Goal: Task Accomplishment & Management: Complete application form

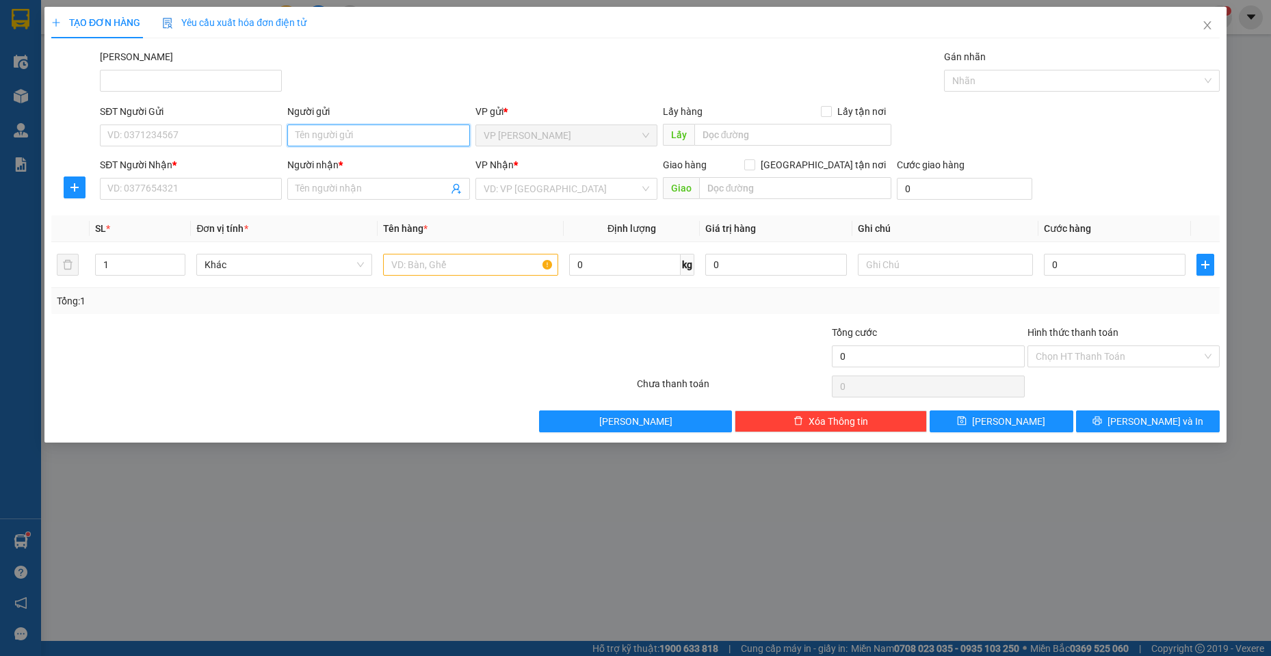
drag, startPoint x: 404, startPoint y: 135, endPoint x: 379, endPoint y: 100, distance: 43.3
click at [393, 120] on div "Người gửi Tên người gửi" at bounding box center [378, 128] width 182 height 48
type input "FRES"
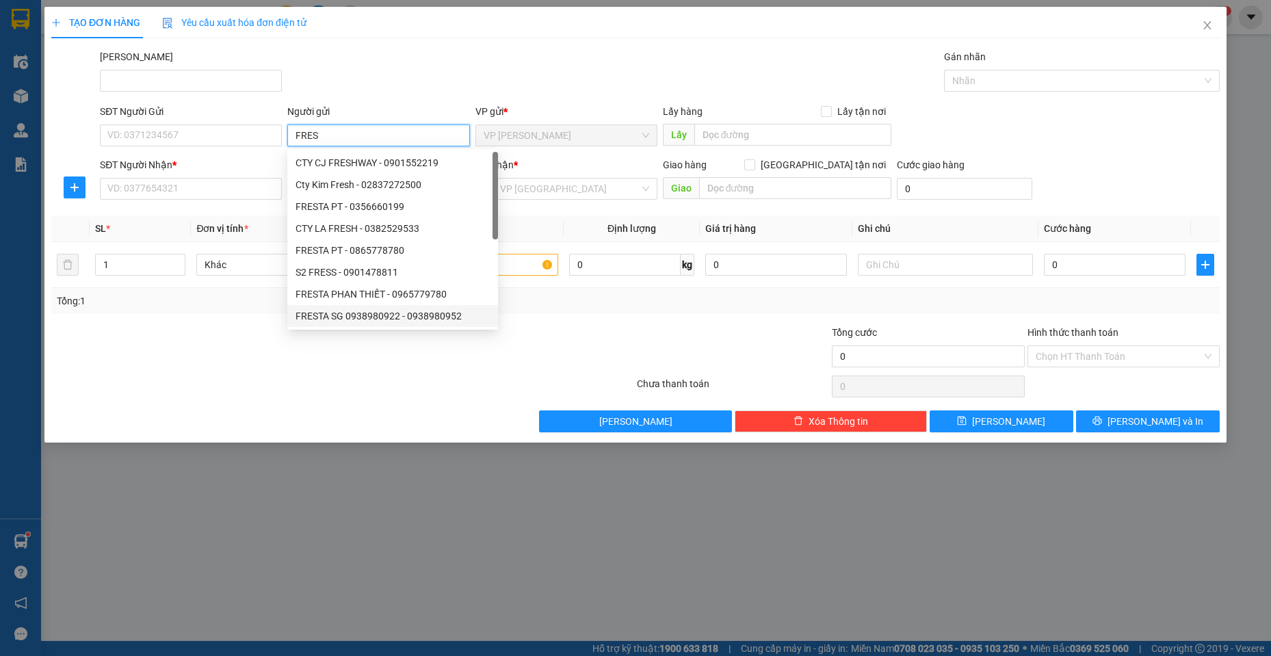
click at [395, 319] on div "FRESTA SG 0938980922 - 0938980952" at bounding box center [393, 316] width 194 height 15
type input "0938980952"
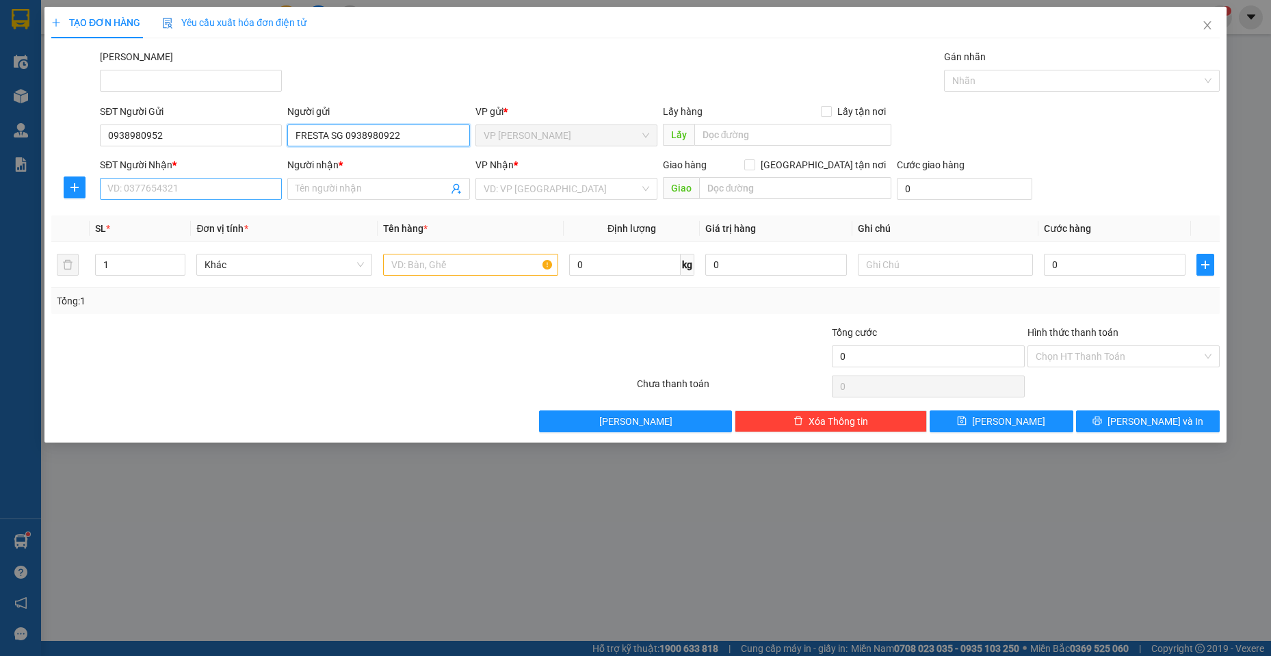
type input "FRESTA SG 0938980922"
drag, startPoint x: 252, startPoint y: 197, endPoint x: 354, endPoint y: 190, distance: 102.2
click at [276, 193] on input "SĐT Người Nhận *" at bounding box center [191, 189] width 182 height 22
click at [380, 198] on span at bounding box center [378, 189] width 182 height 22
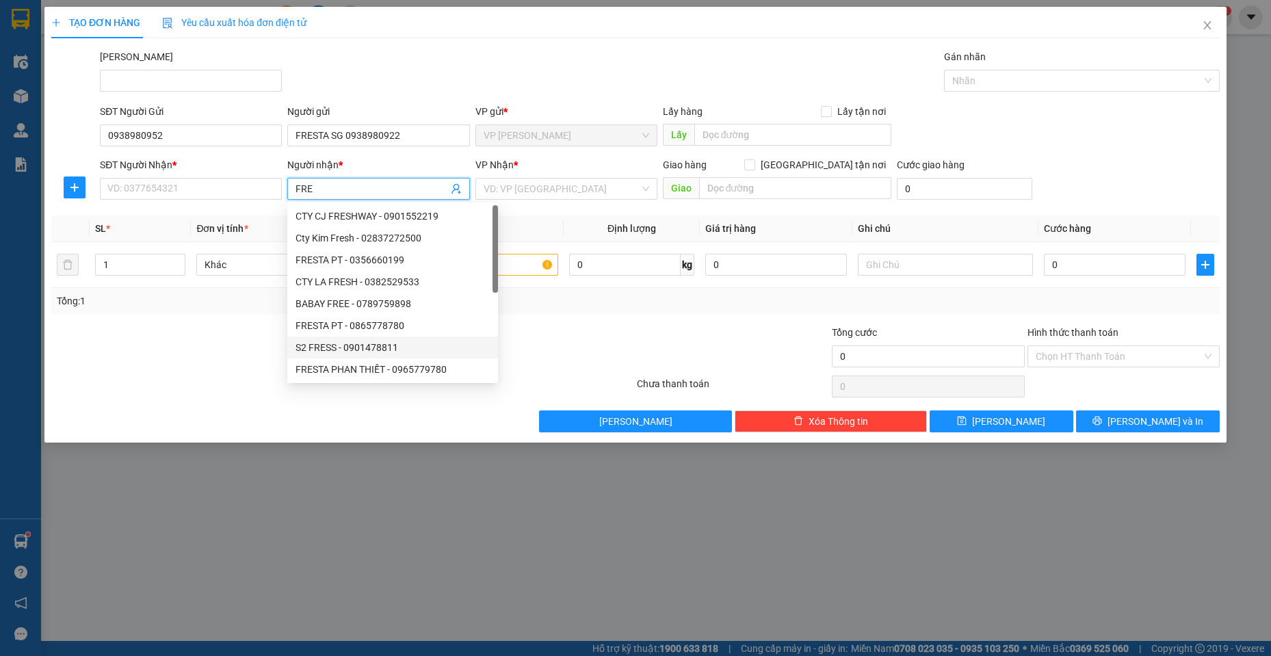
type input "FRES"
drag, startPoint x: 381, startPoint y: 344, endPoint x: 534, endPoint y: 166, distance: 235.3
click at [384, 337] on div "FRESTA PHAN THIẾT - 0965779780" at bounding box center [392, 348] width 211 height 22
type input "0965779780"
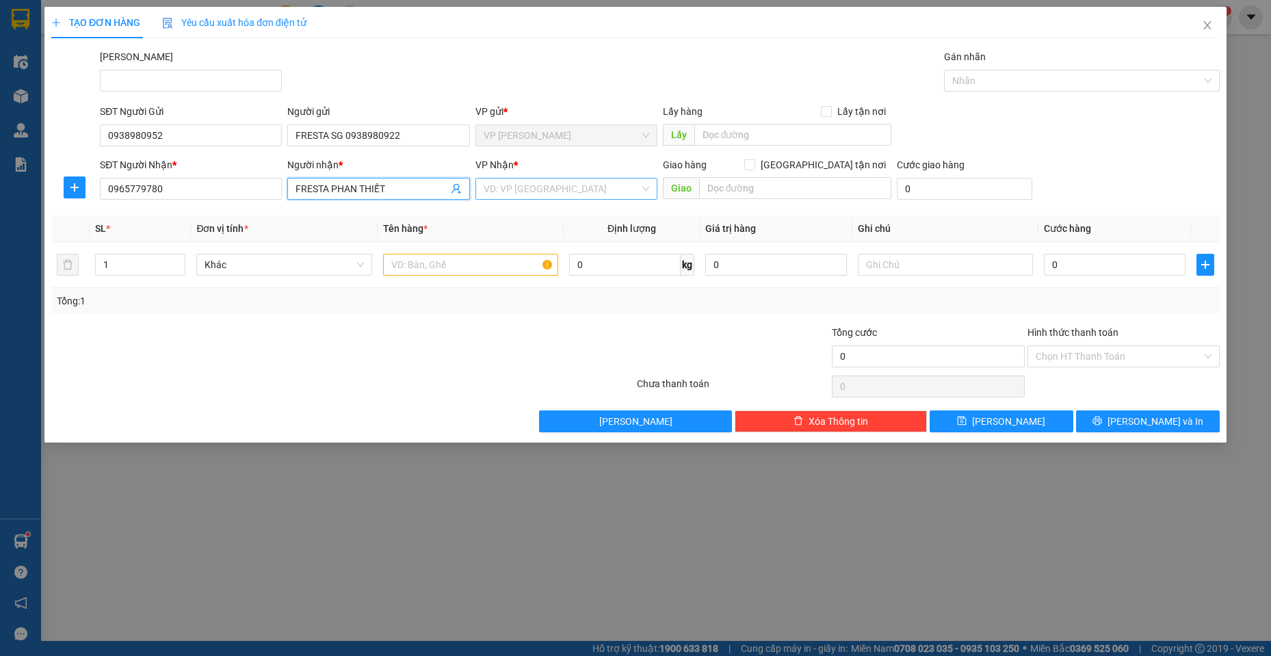
type input "FRESTA PHAN THIẾT"
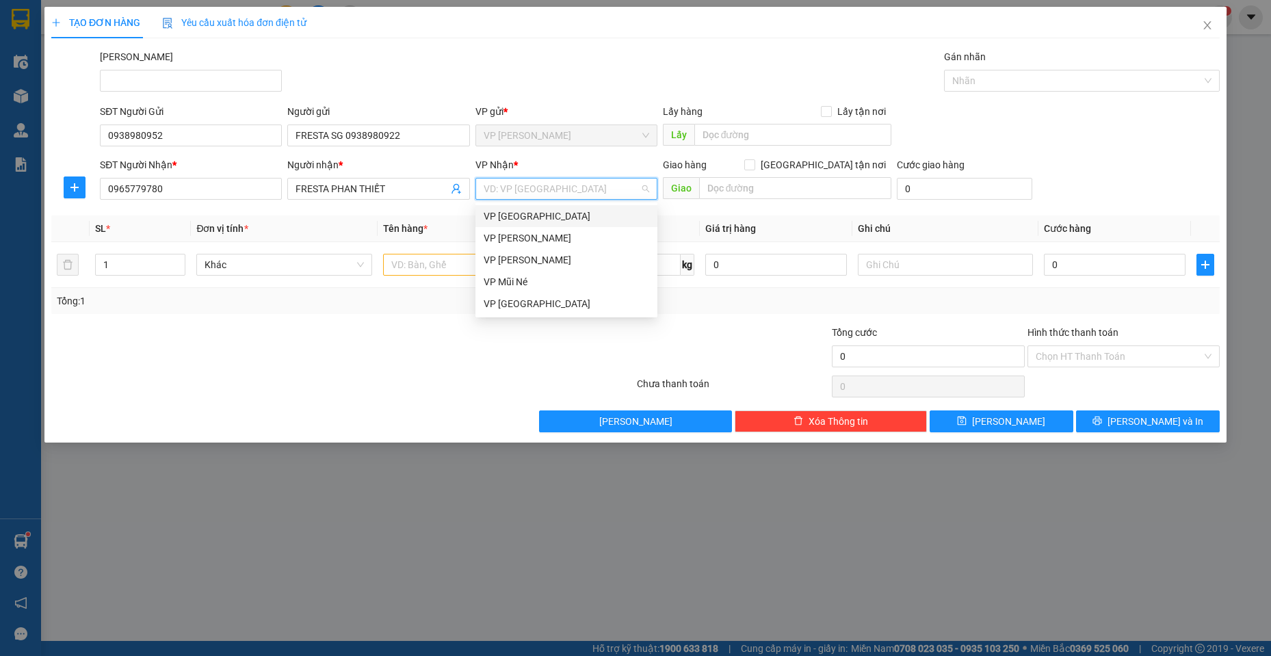
click at [543, 196] on input "search" at bounding box center [562, 189] width 156 height 21
drag, startPoint x: 546, startPoint y: 263, endPoint x: 497, endPoint y: 268, distance: 48.8
click at [544, 263] on div "VP [PERSON_NAME]" at bounding box center [567, 259] width 166 height 15
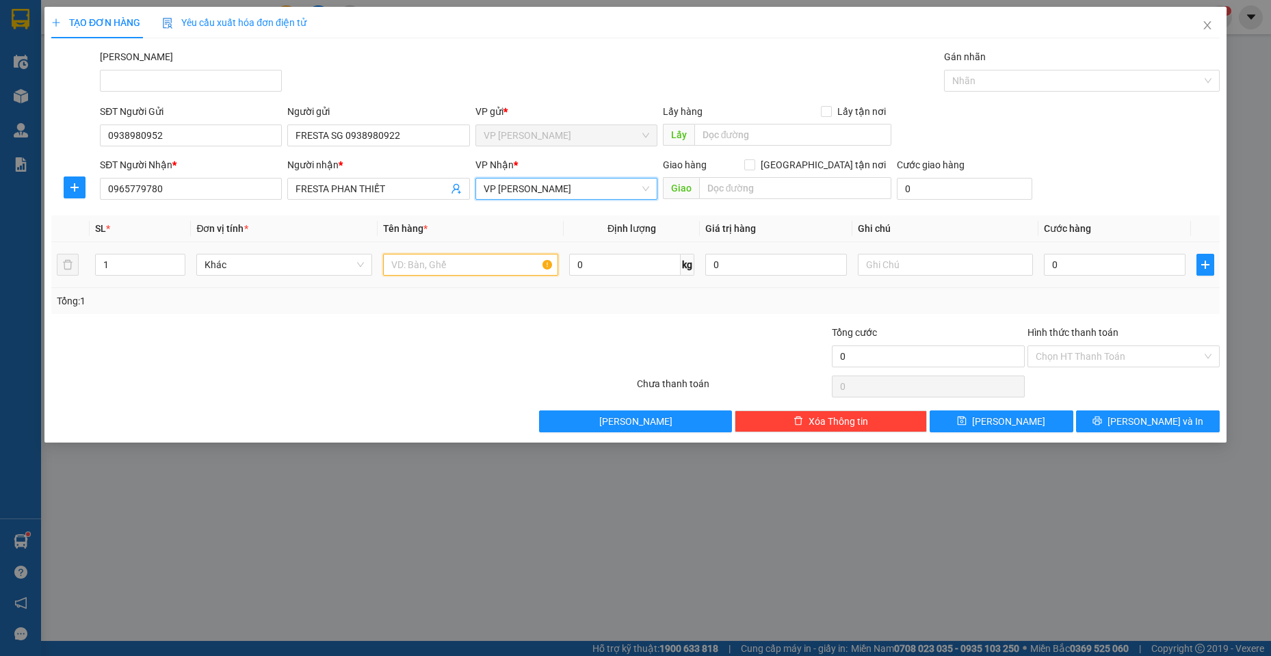
click at [490, 270] on input "text" at bounding box center [471, 265] width 176 height 22
type input "1 KIỆN"
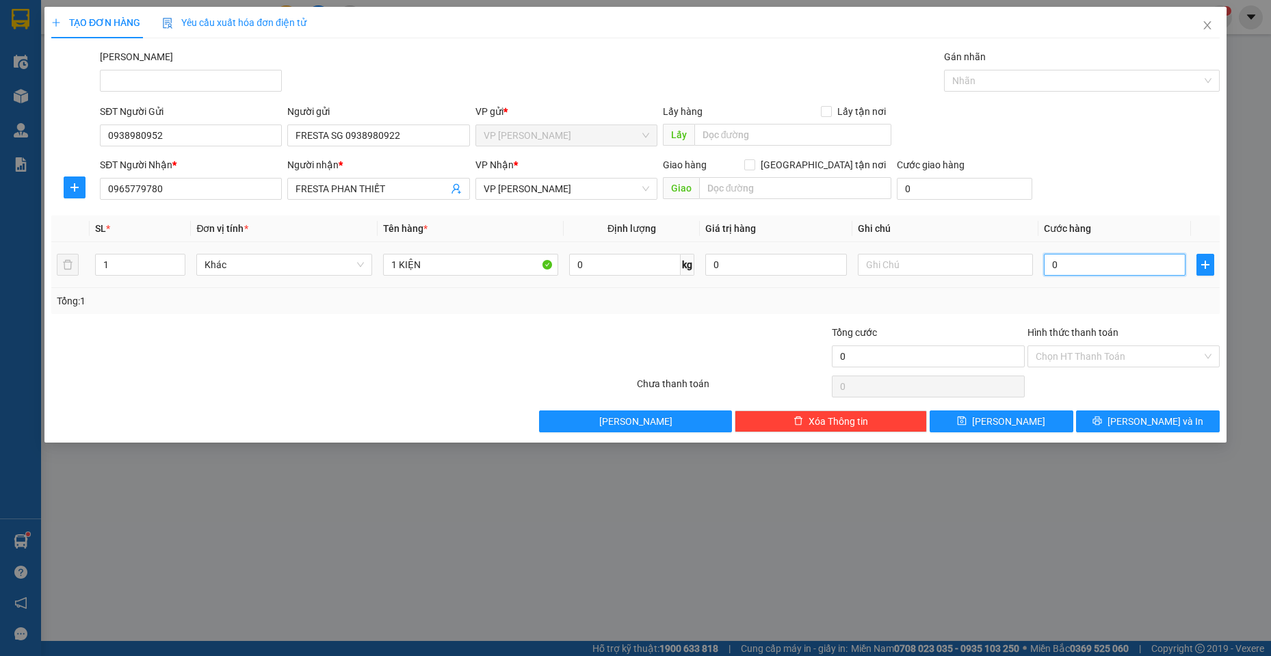
click at [1092, 265] on input "0" at bounding box center [1115, 265] width 142 height 22
type input "2"
type input "0"
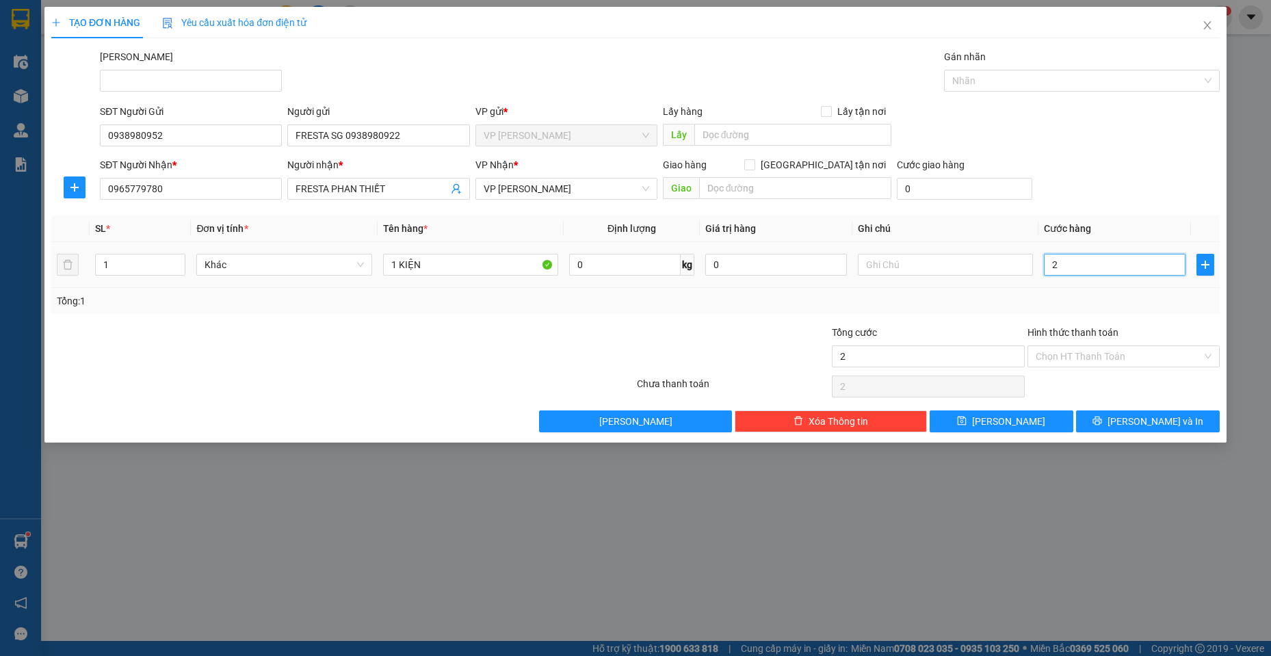
type input "0"
type input "03"
type input "3"
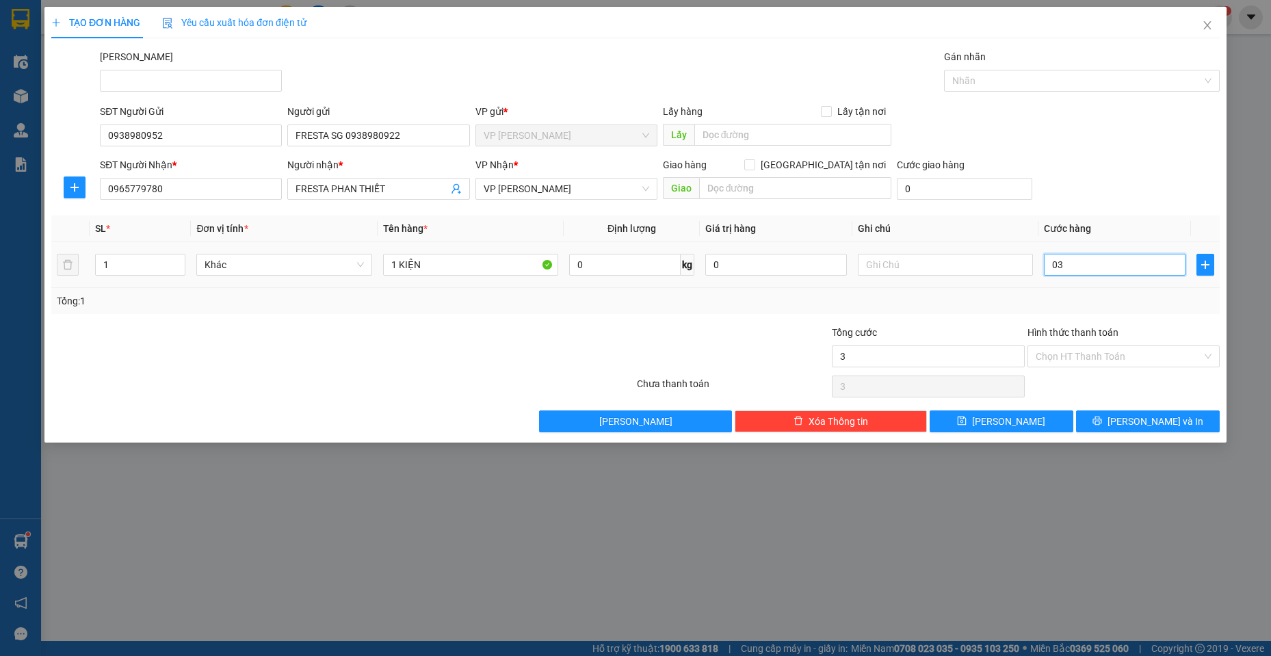
type input "030"
type input "30"
type input "0.300"
type input "300"
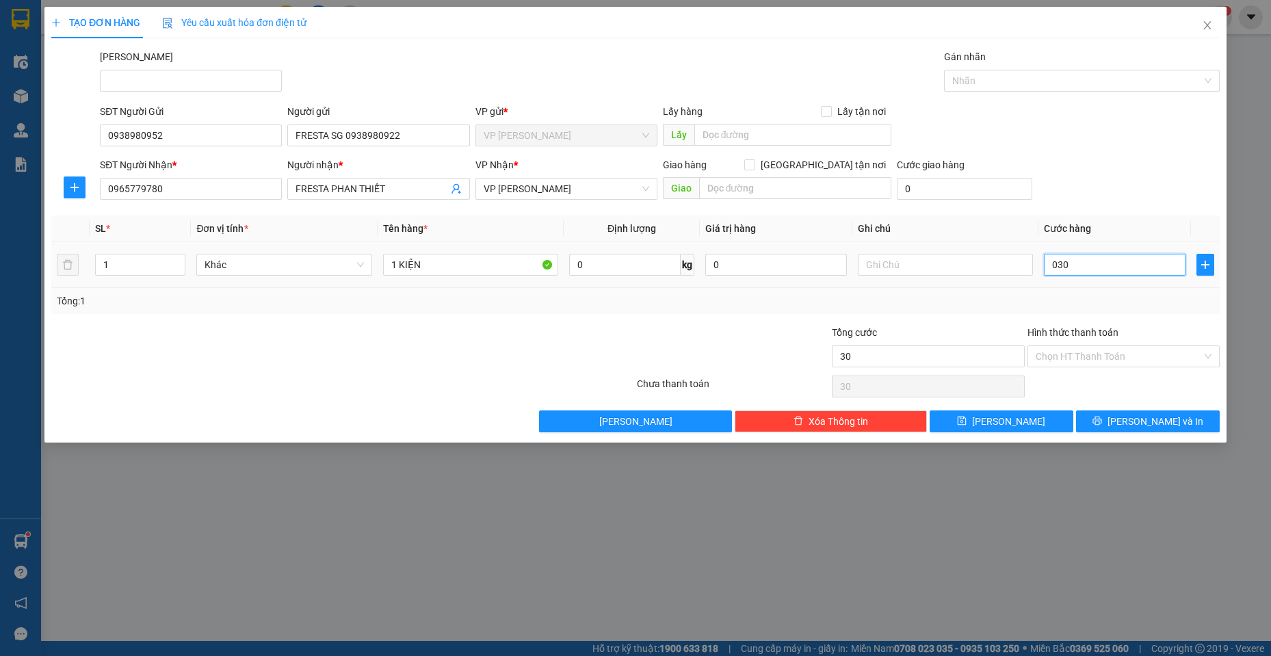
type input "300"
type input "03.000"
type input "3.000"
type input "030.000"
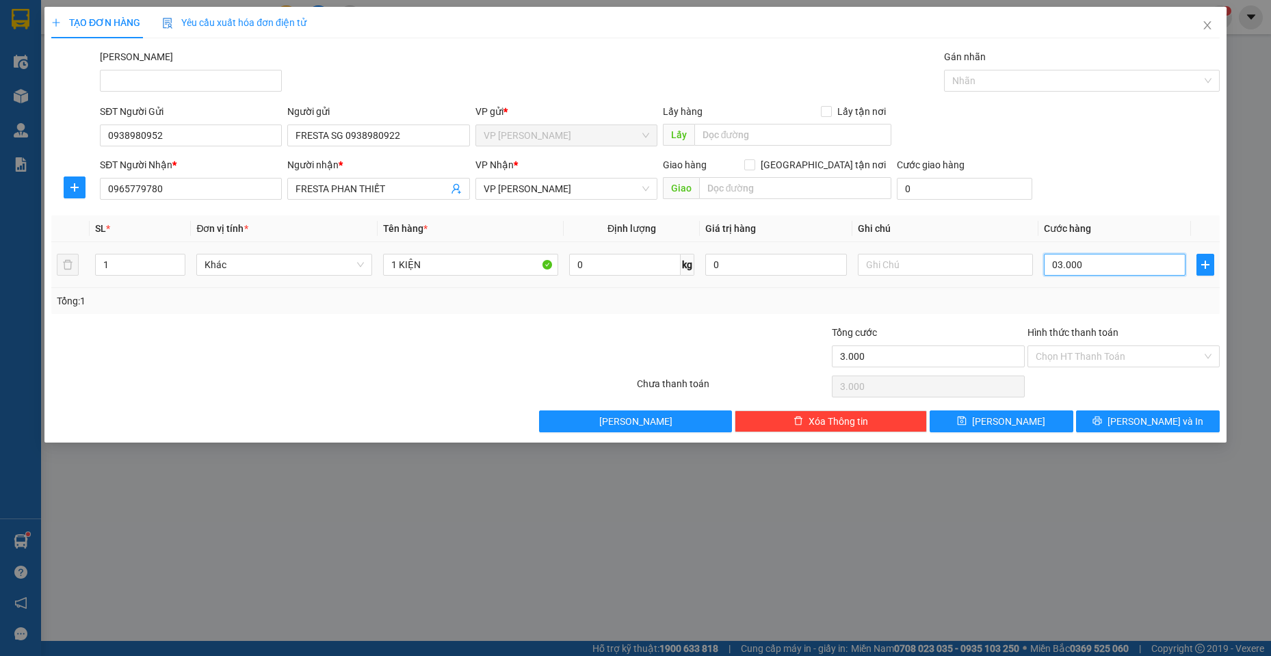
type input "30.000"
click at [1171, 426] on span "[PERSON_NAME] và In" at bounding box center [1156, 421] width 96 height 15
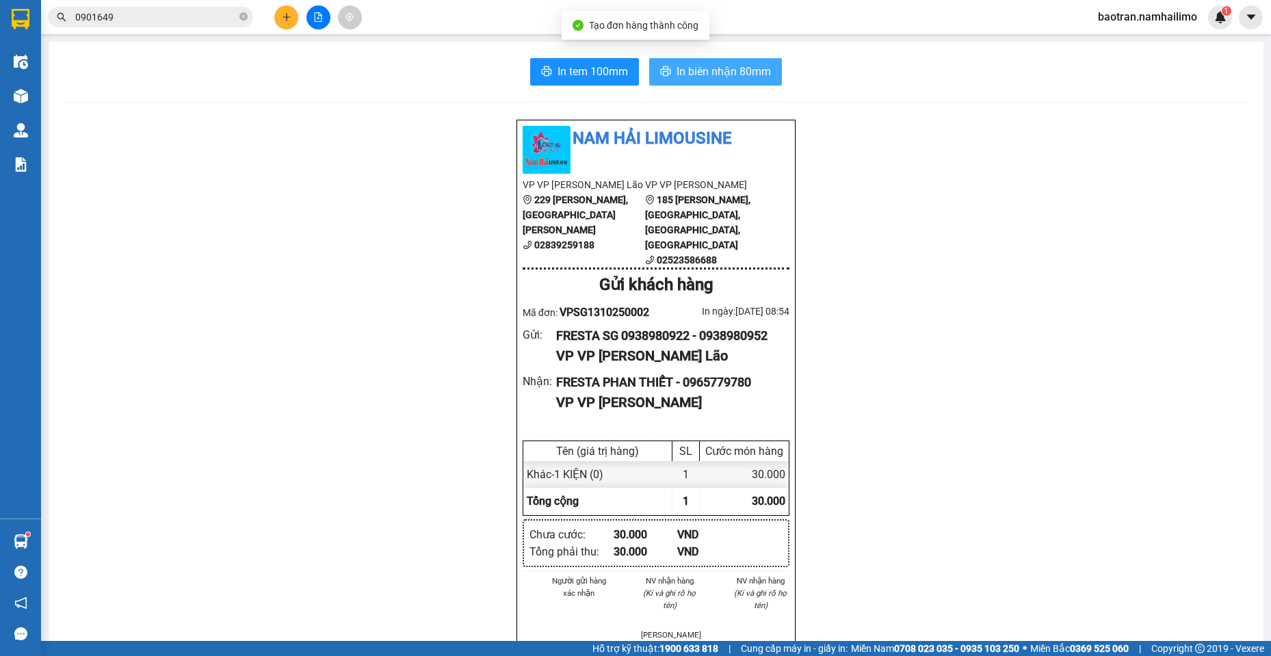
click at [729, 83] on button "In biên nhận 80mm" at bounding box center [715, 71] width 133 height 27
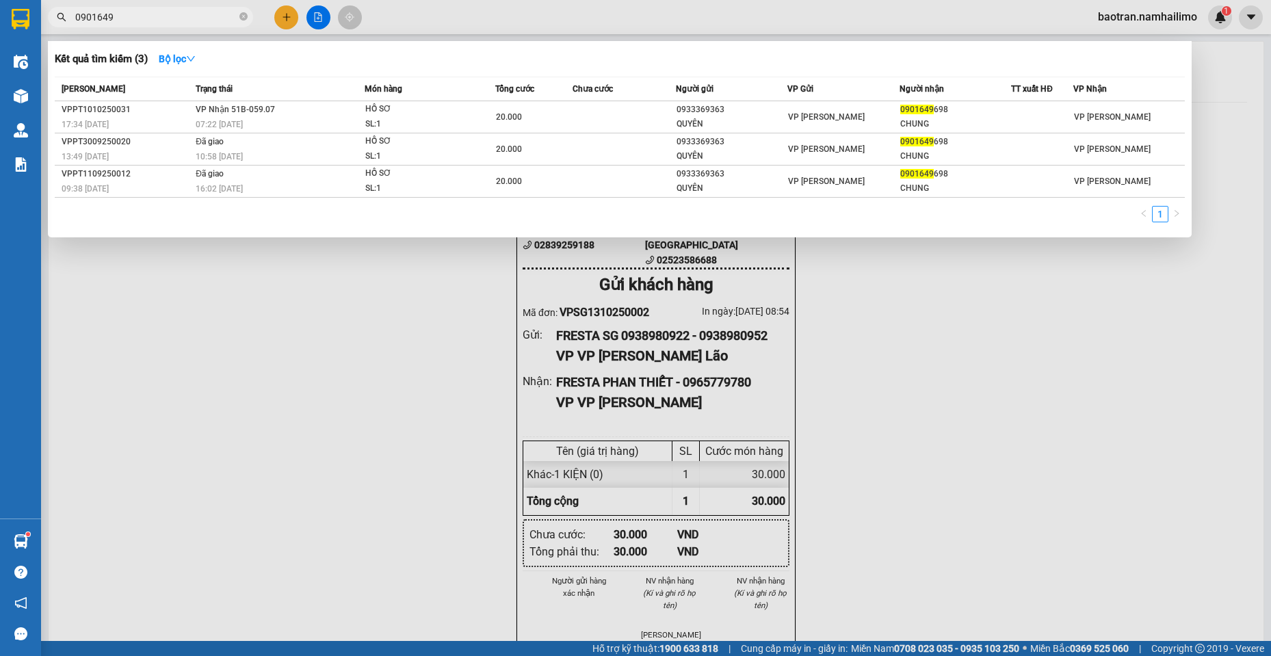
click at [237, 20] on span "0901649" at bounding box center [150, 17] width 205 height 21
click at [254, 7] on div "0901649" at bounding box center [133, 17] width 267 height 21
click at [246, 19] on icon "close-circle" at bounding box center [243, 16] width 8 height 8
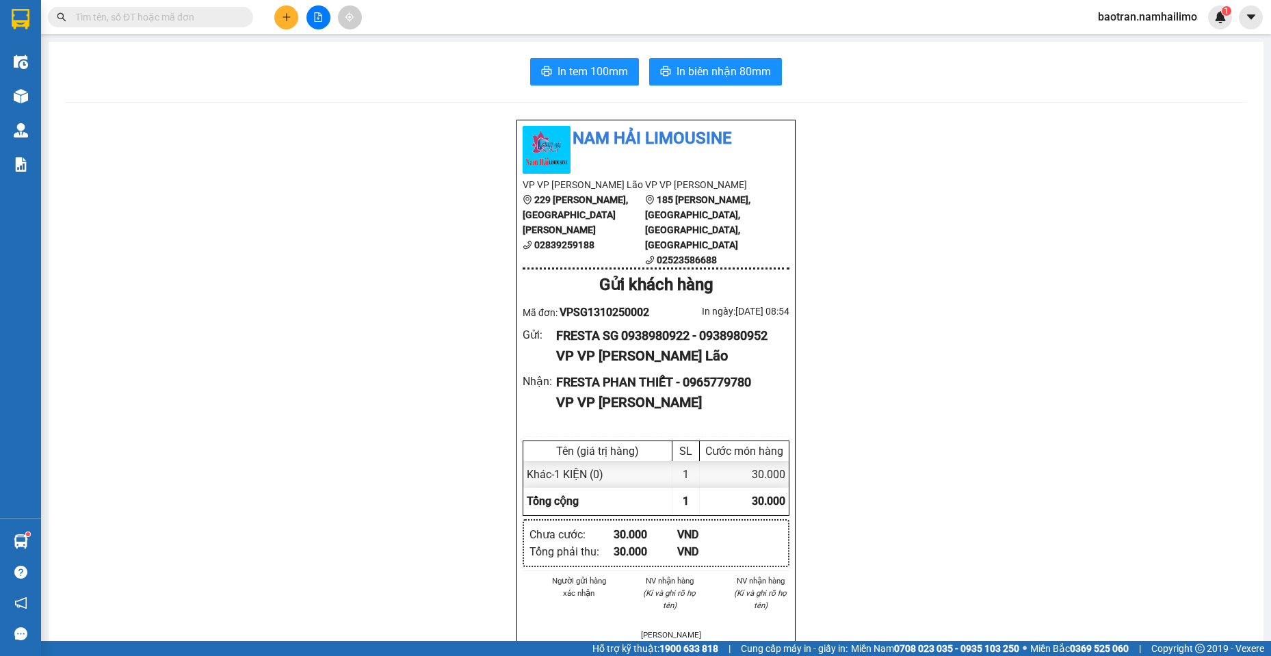
click at [190, 11] on input "text" at bounding box center [155, 17] width 161 height 15
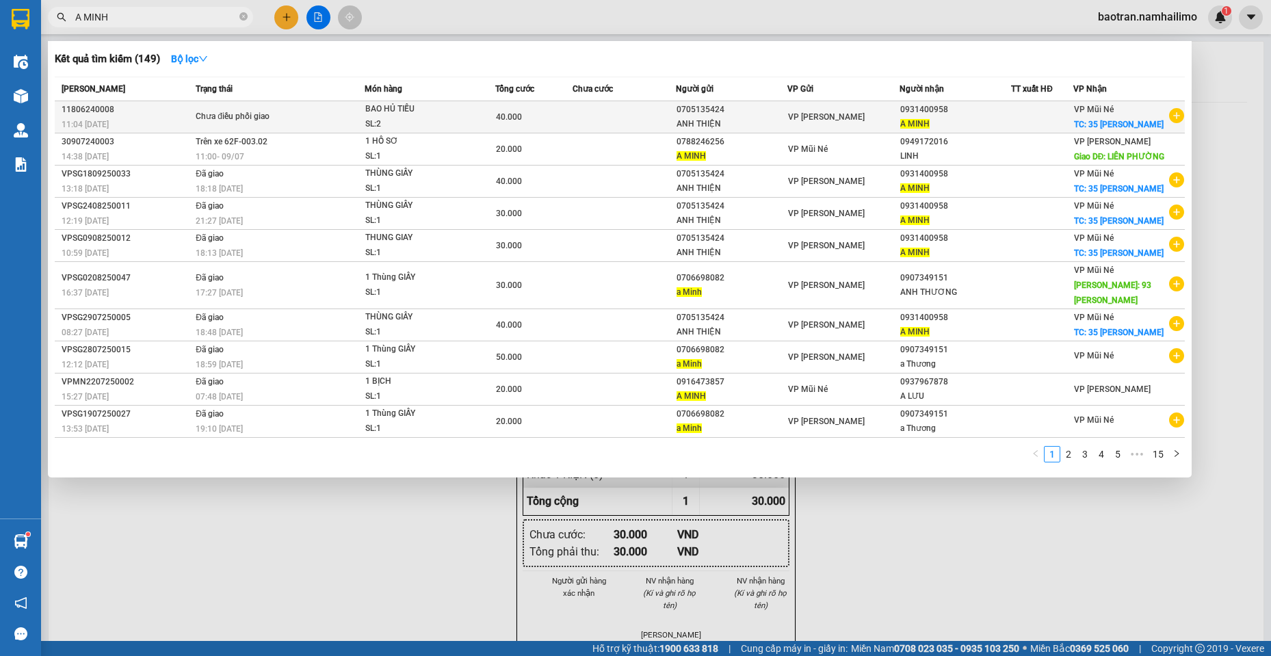
type input "A MINH"
click at [1169, 120] on icon "plus-circle" at bounding box center [1176, 115] width 15 height 15
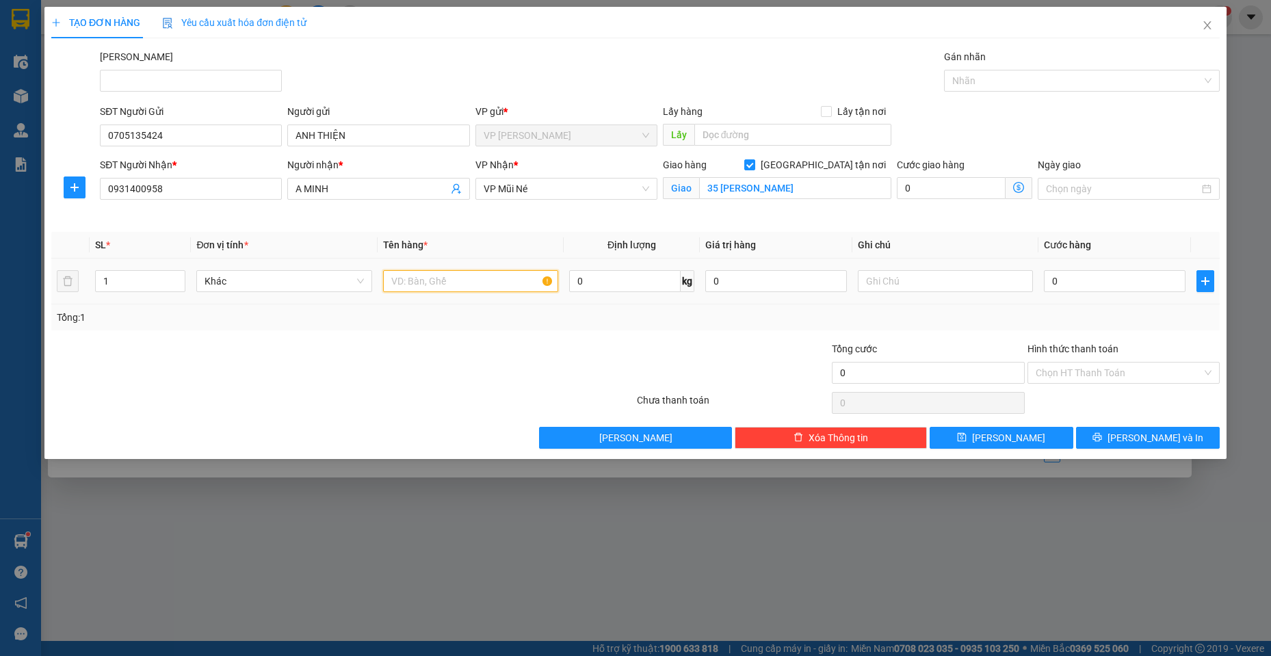
click at [486, 272] on input "text" at bounding box center [471, 281] width 176 height 22
type input "THÙNG XỐP VÀNG"
click at [1078, 272] on input "0" at bounding box center [1115, 281] width 142 height 22
type input "3"
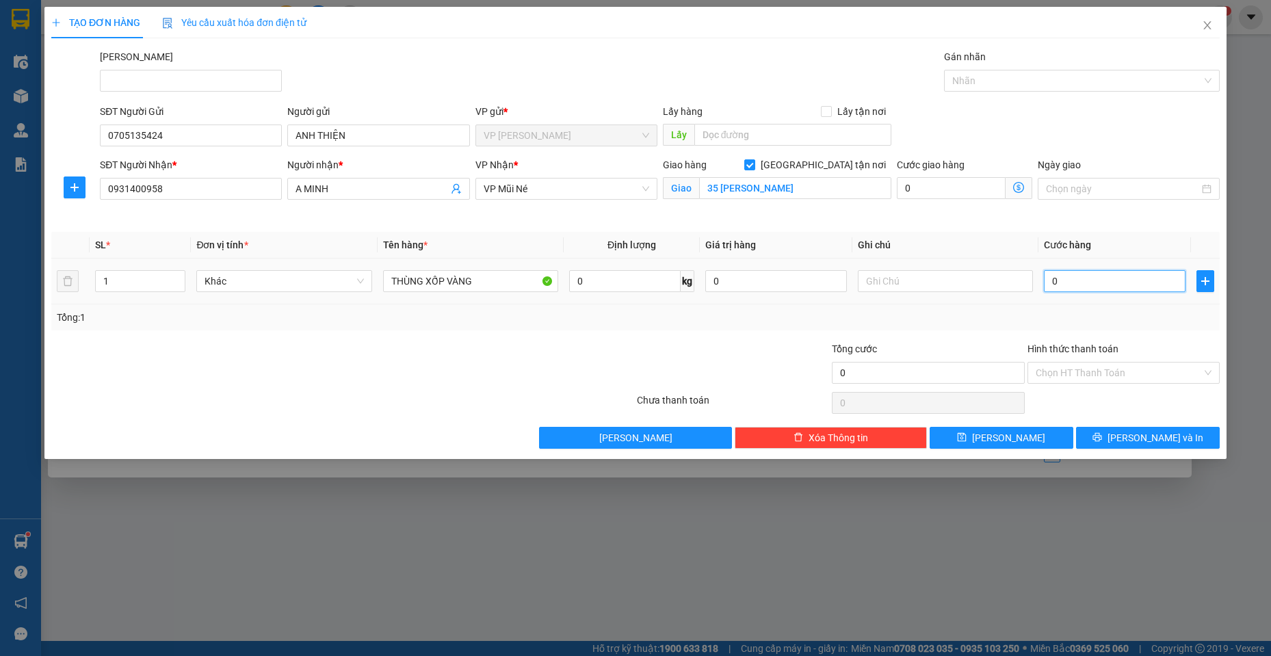
type input "3"
type input "30"
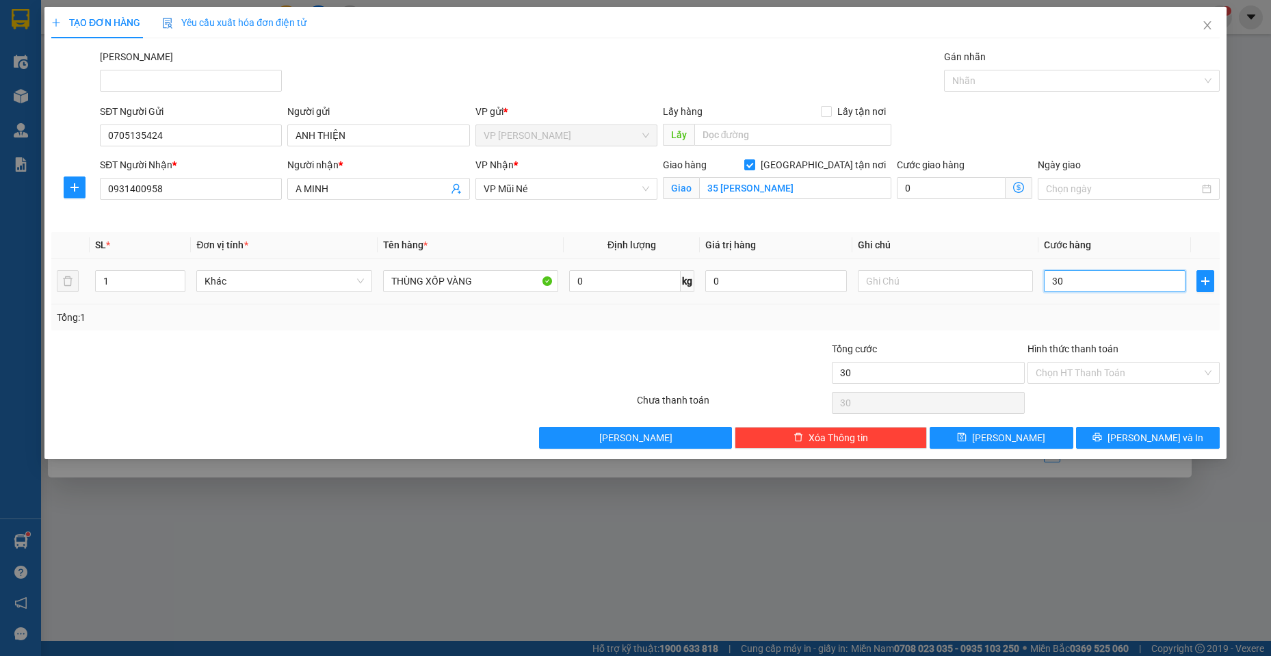
type input "300"
type input "3.000"
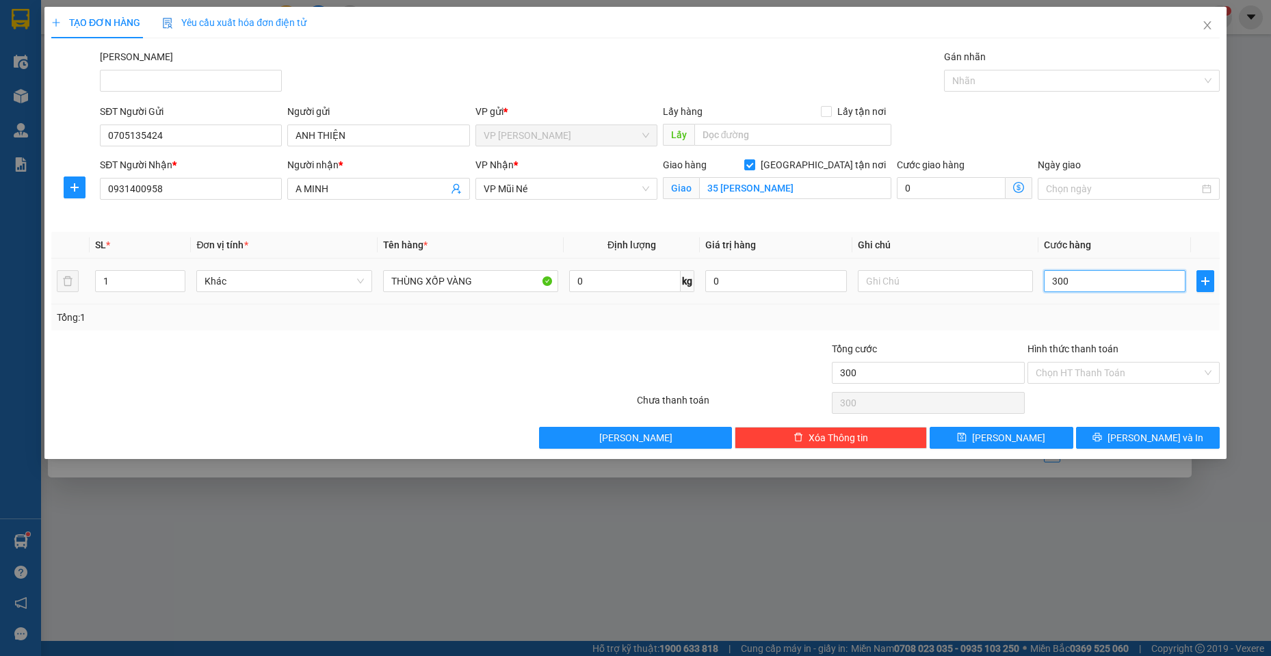
type input "3.000"
type input "30.000"
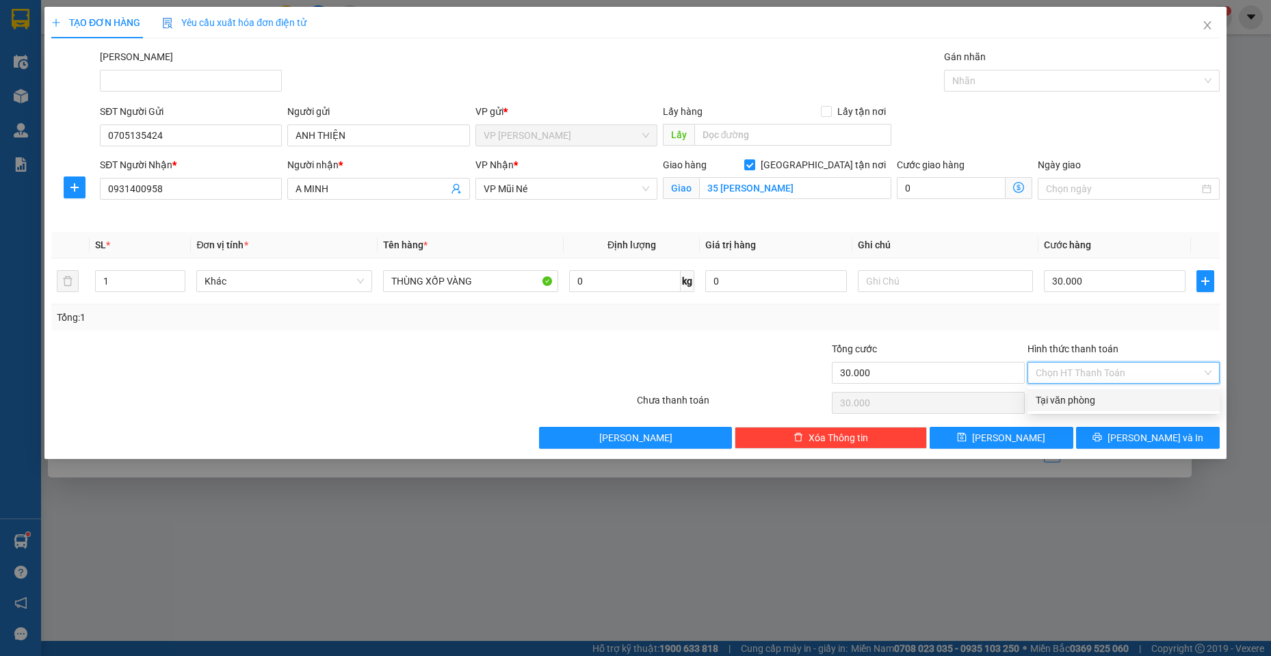
click at [1149, 374] on input "Hình thức thanh toán" at bounding box center [1119, 373] width 166 height 21
click at [1101, 406] on div "Tại văn phòng" at bounding box center [1124, 400] width 176 height 15
type input "0"
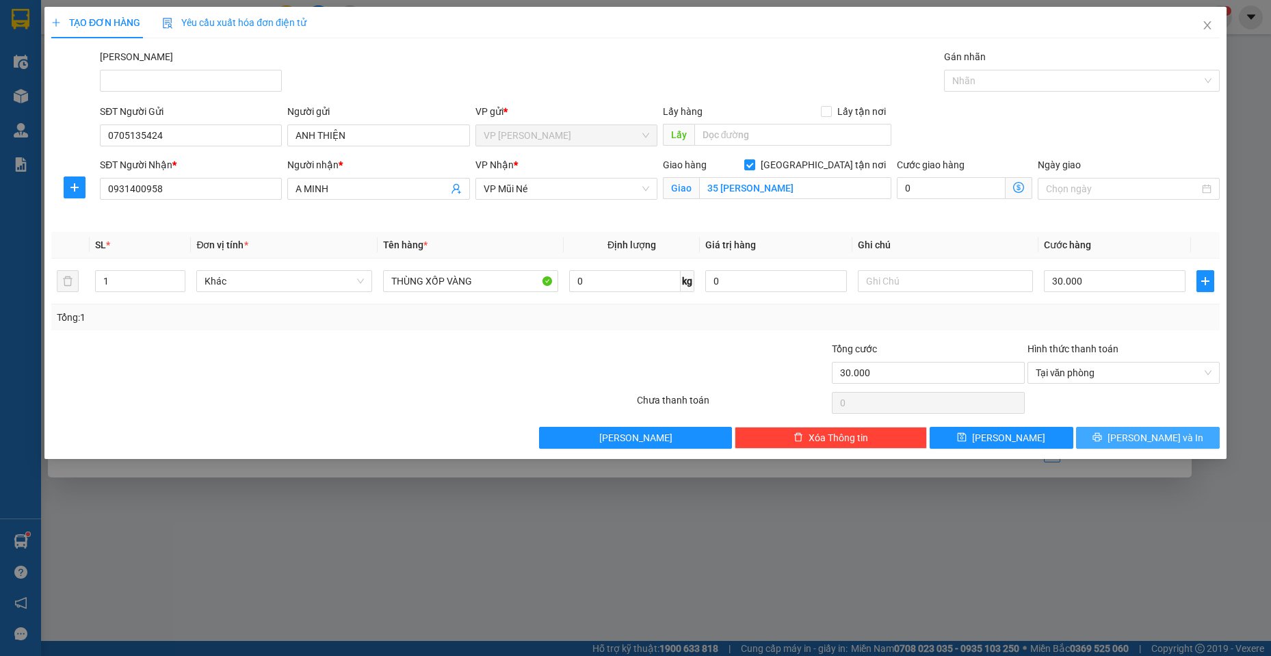
click at [1171, 435] on span "[PERSON_NAME] và In" at bounding box center [1156, 437] width 96 height 15
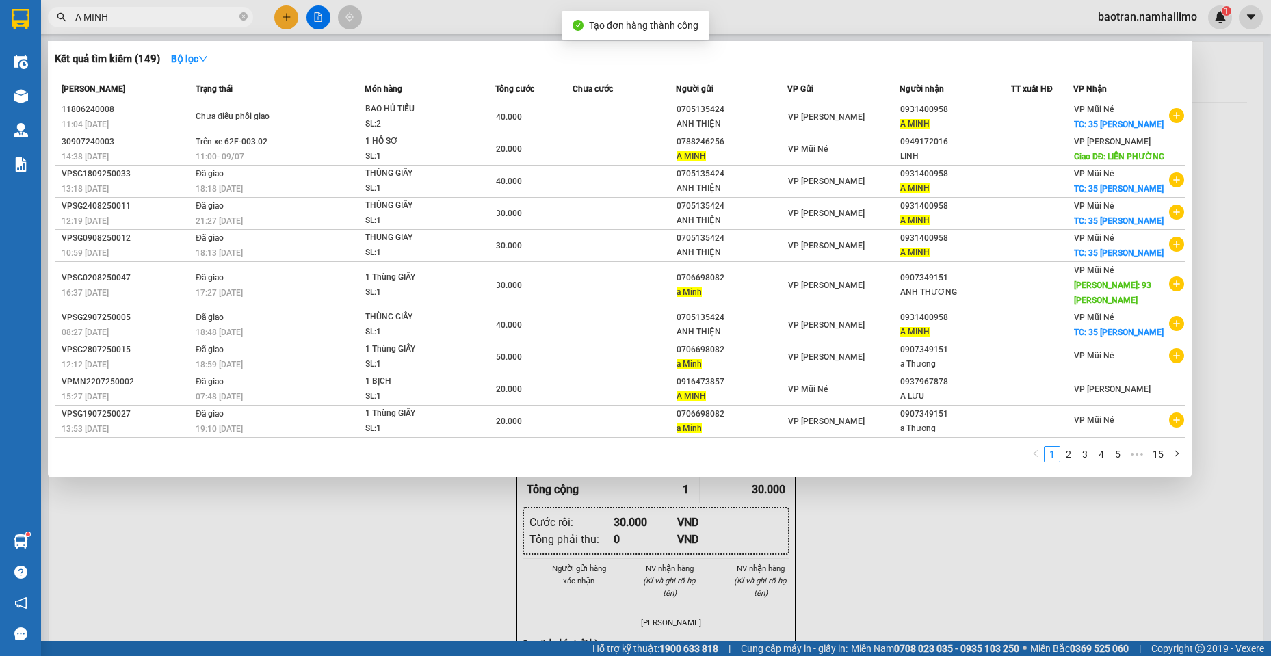
drag, startPoint x: 785, startPoint y: 570, endPoint x: 780, endPoint y: 564, distance: 7.7
click at [781, 570] on div at bounding box center [635, 328] width 1271 height 656
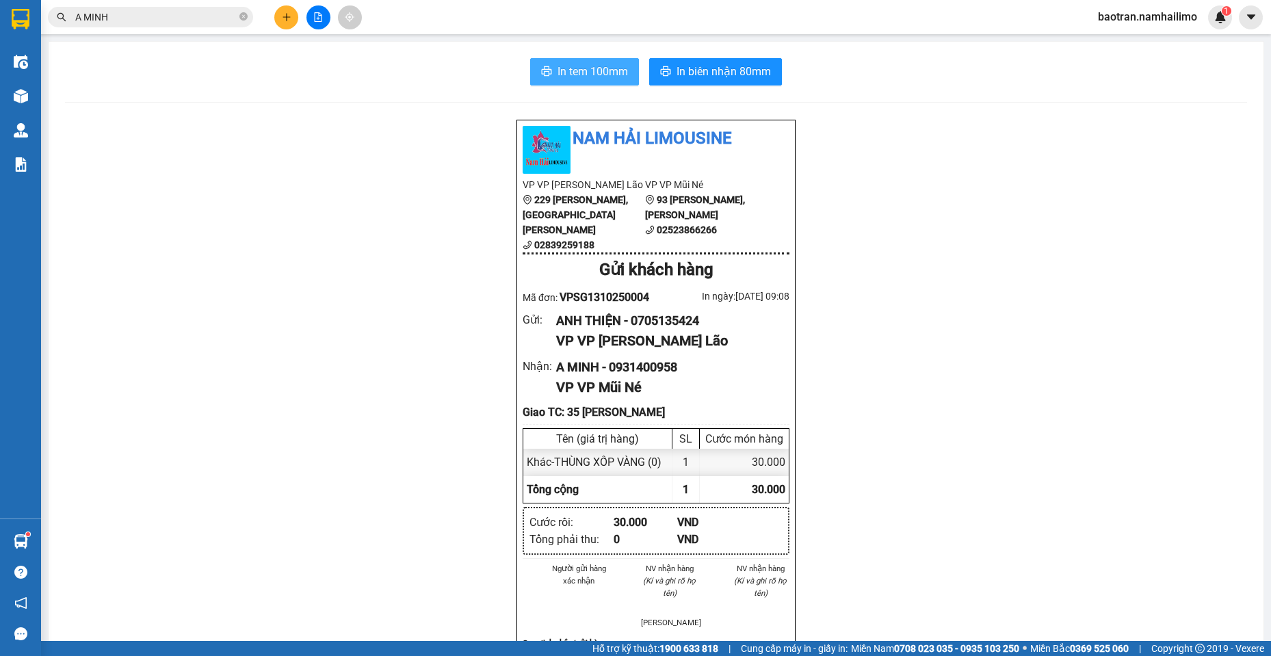
click at [579, 61] on button "In tem 100mm" at bounding box center [584, 71] width 109 height 27
click at [295, 8] on div at bounding box center [318, 17] width 103 height 24
click at [276, 22] on button at bounding box center [286, 17] width 24 height 24
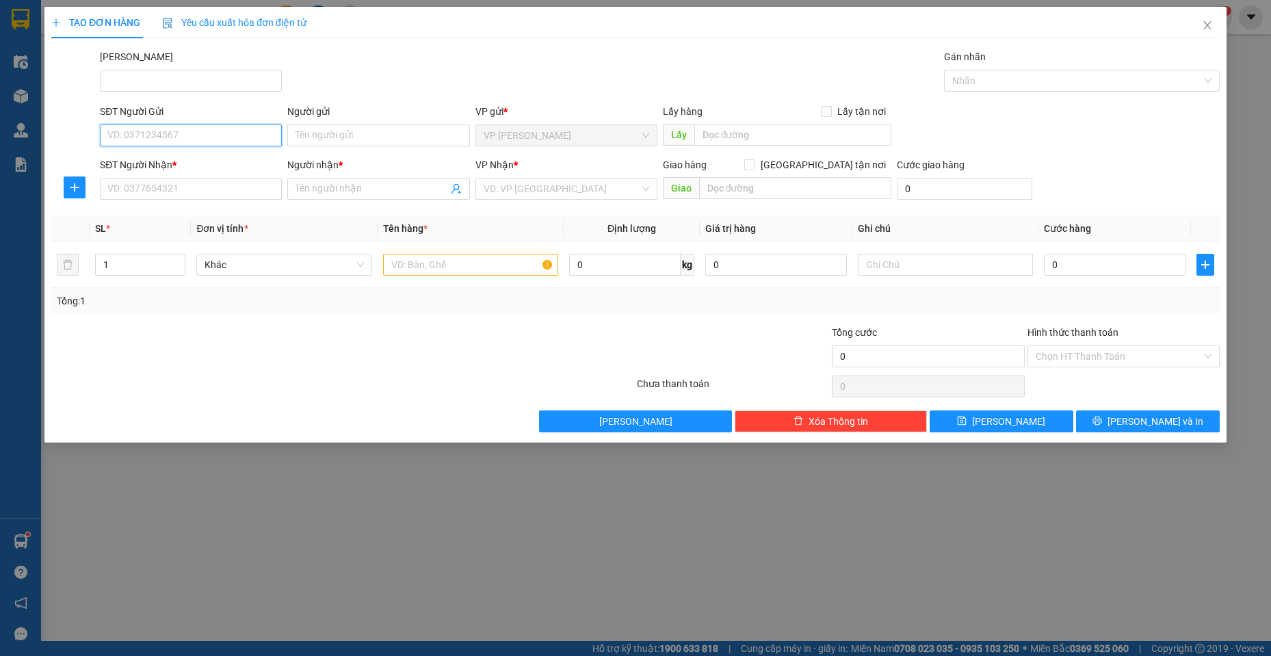
click at [241, 134] on input "SĐT Người Gửi" at bounding box center [191, 136] width 182 height 22
type input "0934245257"
click at [420, 138] on input "Người gửi" at bounding box center [378, 136] width 182 height 22
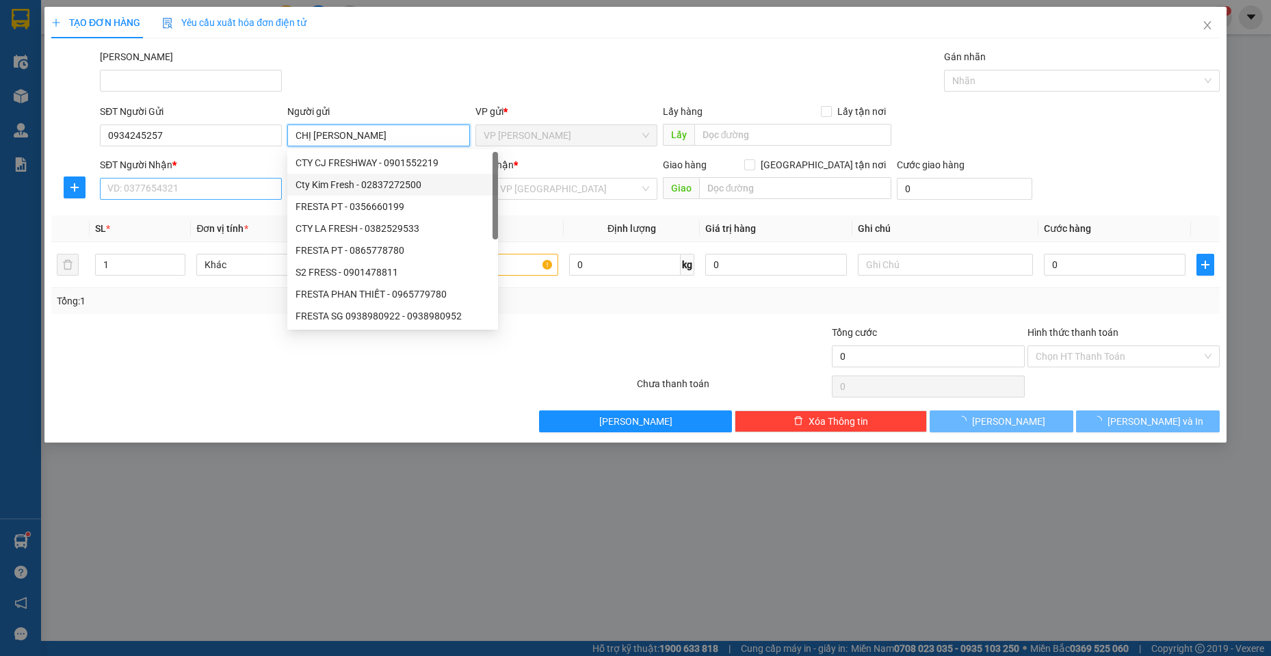
type input "CHỊ [PERSON_NAME]"
click at [170, 185] on input "SĐT Người Nhận *" at bounding box center [191, 189] width 182 height 22
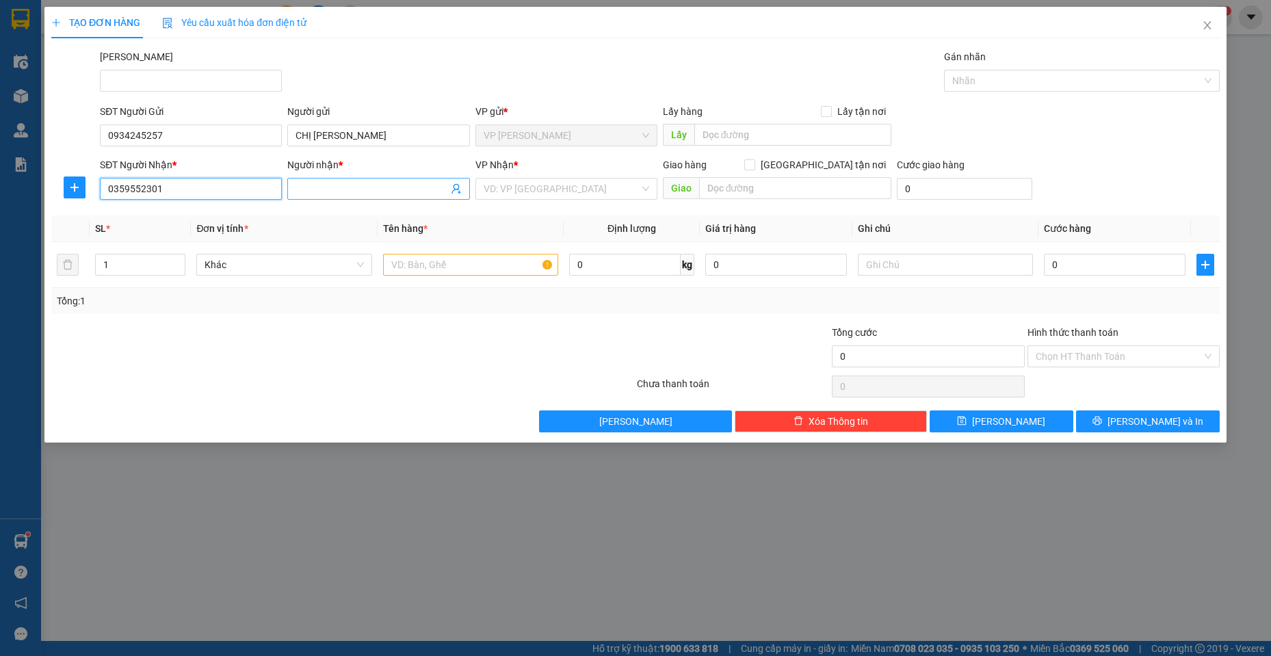
type input "0359552301"
click at [358, 188] on input "Người nhận *" at bounding box center [372, 188] width 152 height 15
type input "THỎ"
click at [584, 187] on input "search" at bounding box center [562, 189] width 156 height 21
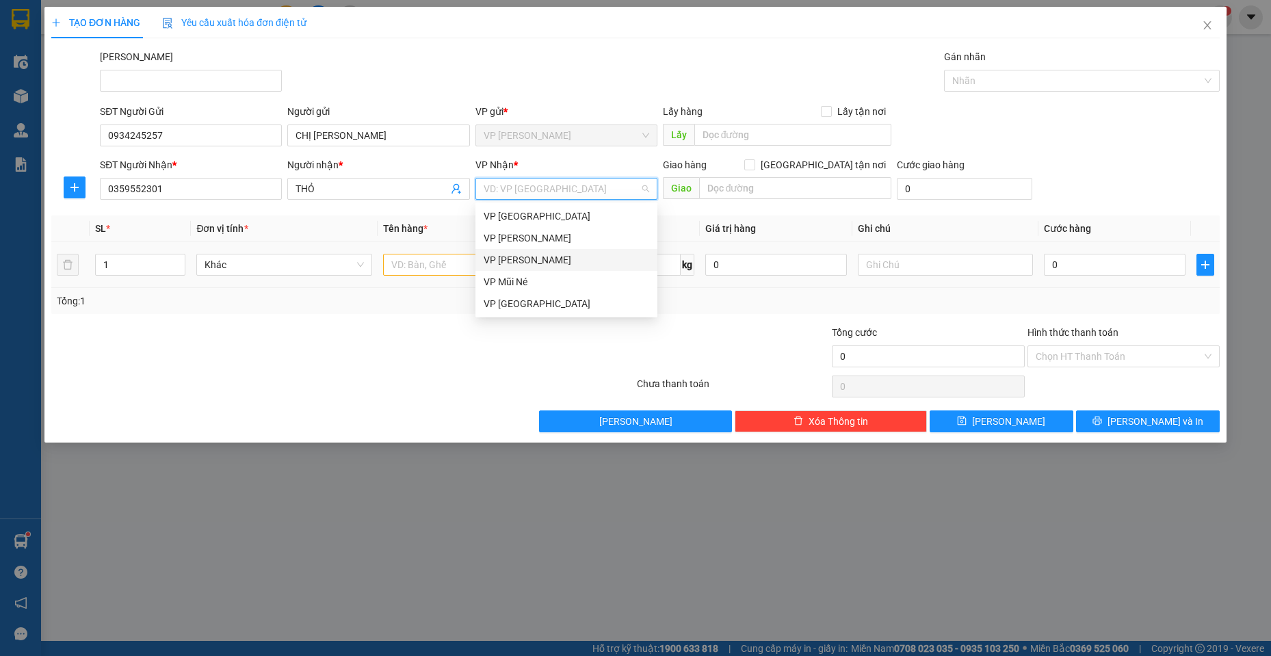
drag, startPoint x: 510, startPoint y: 263, endPoint x: 458, endPoint y: 266, distance: 52.1
click at [506, 263] on div "VP [PERSON_NAME]" at bounding box center [567, 259] width 166 height 15
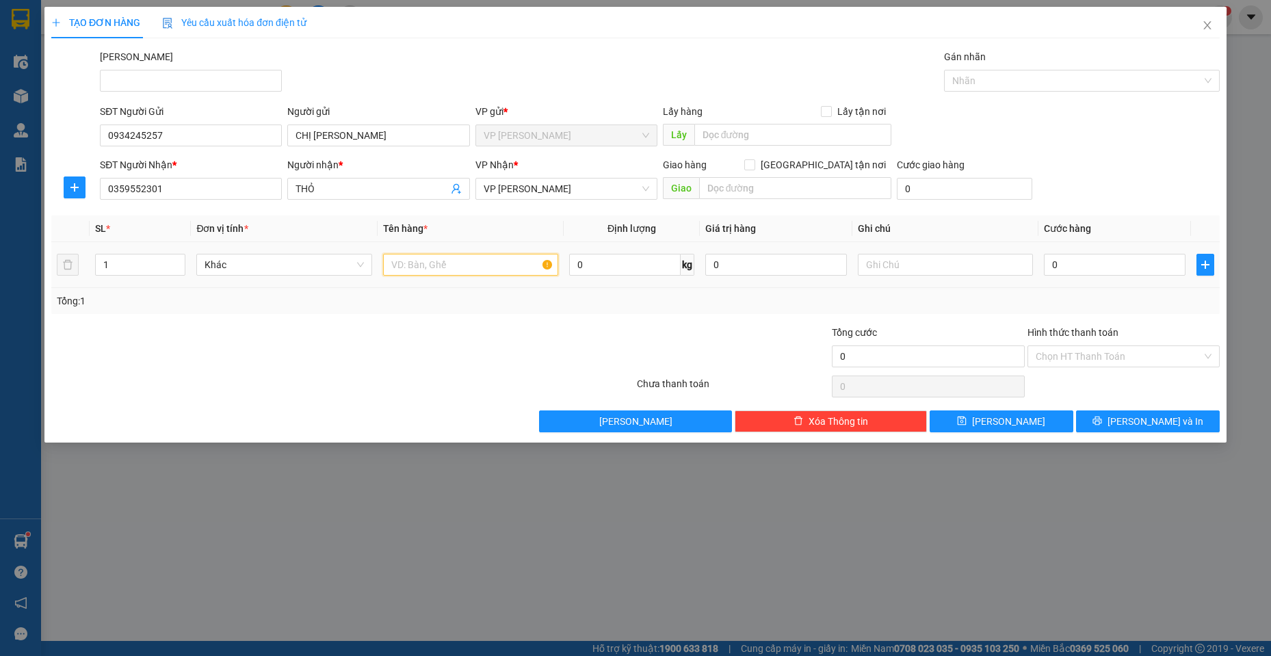
drag, startPoint x: 439, startPoint y: 265, endPoint x: 419, endPoint y: 252, distance: 24.3
click at [432, 265] on input "text" at bounding box center [471, 265] width 176 height 22
type input "THÙNG GIẤY"
click at [1125, 265] on input "0" at bounding box center [1115, 265] width 142 height 22
type input "3"
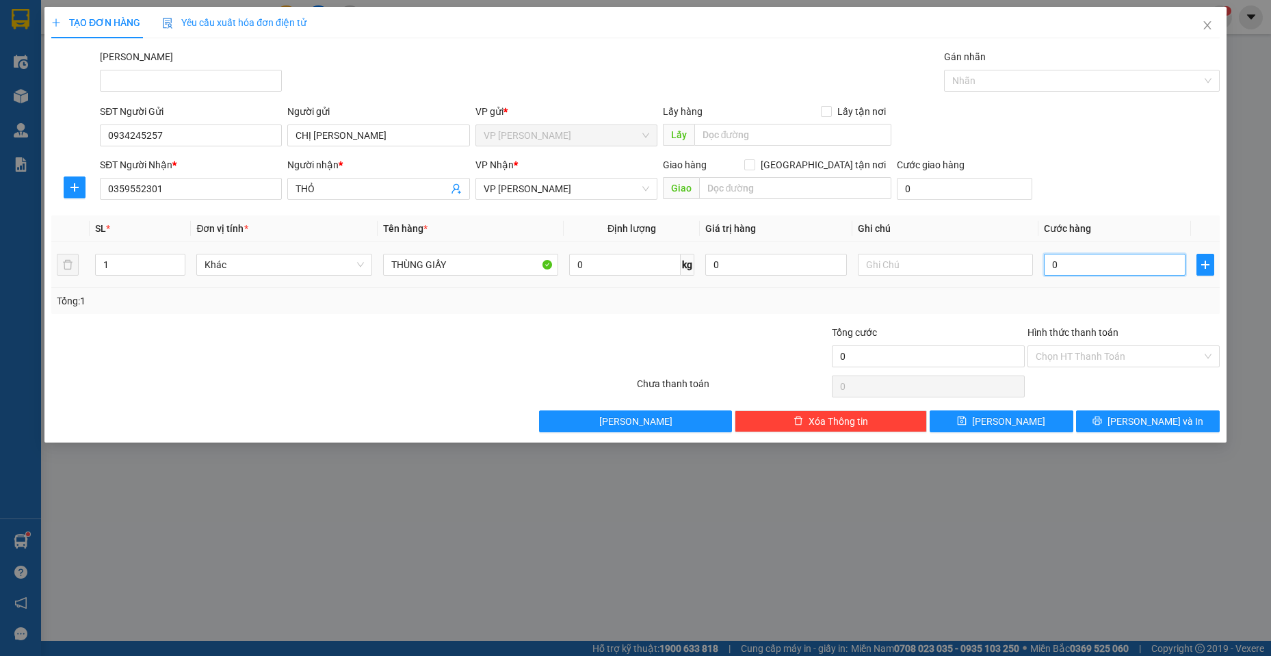
type input "3"
type input "30"
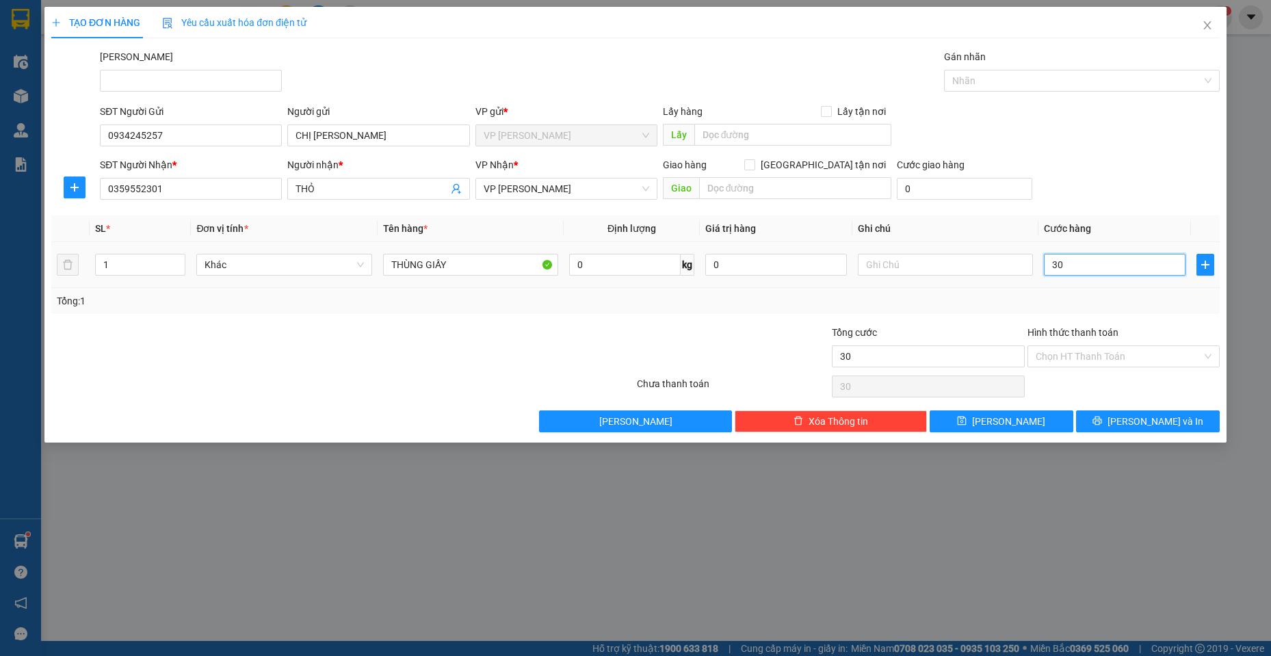
type input "300"
type input "3.000"
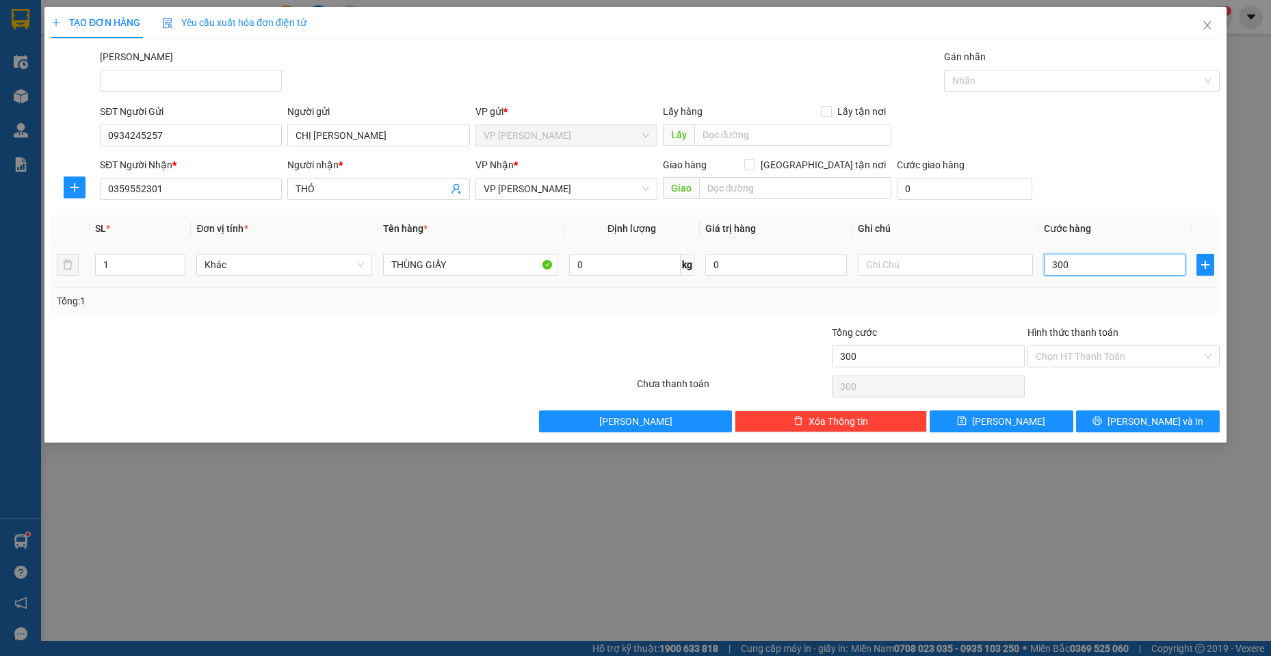
type input "3.000"
type input "30.000"
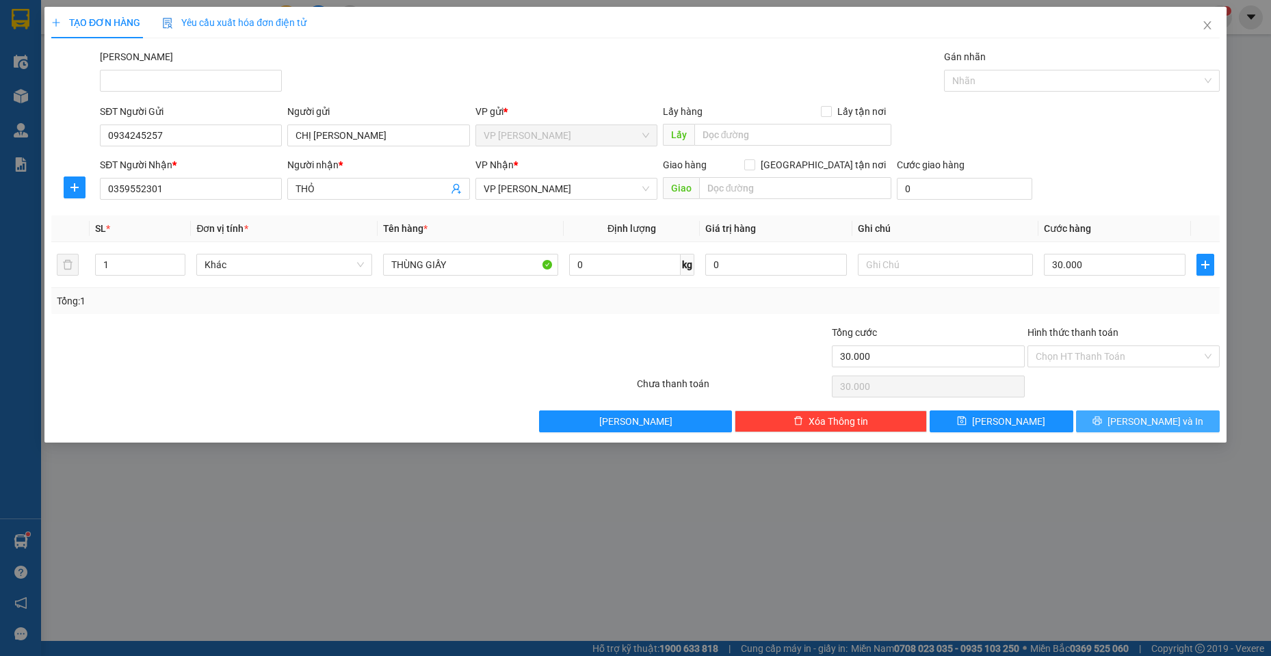
click at [1176, 422] on button "[PERSON_NAME] và In" at bounding box center [1148, 421] width 144 height 22
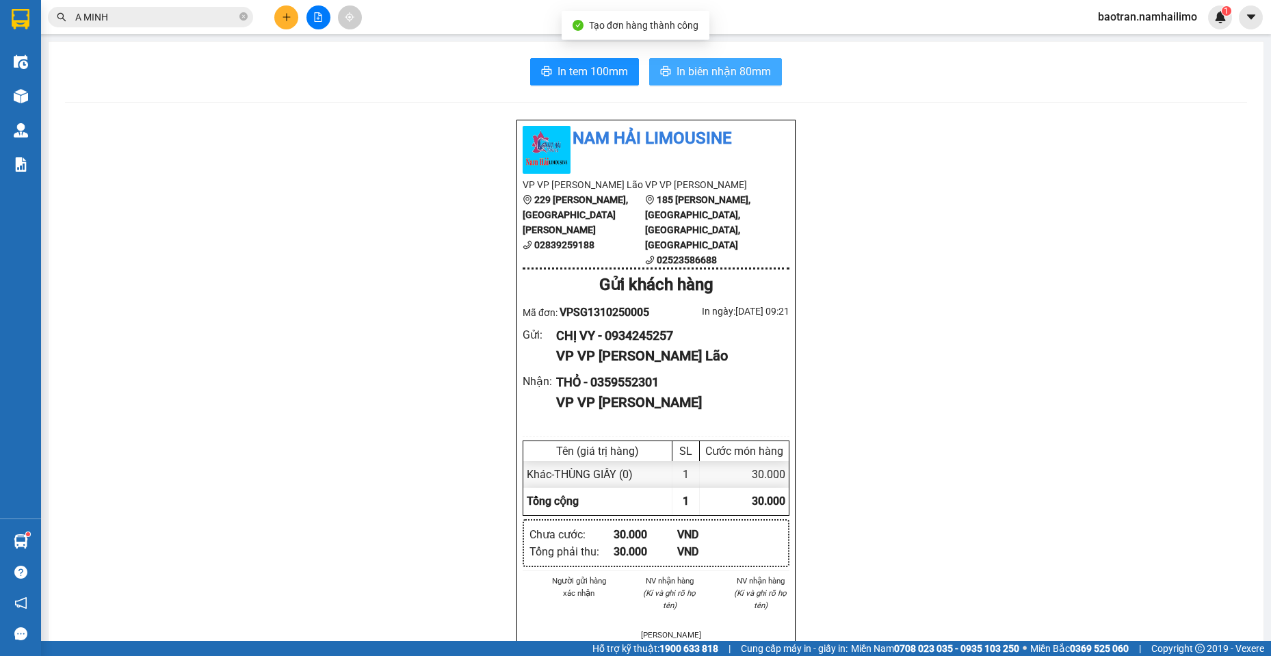
click at [731, 62] on button "In biên nhận 80mm" at bounding box center [715, 71] width 133 height 27
